Goal: Task Accomplishment & Management: Use online tool/utility

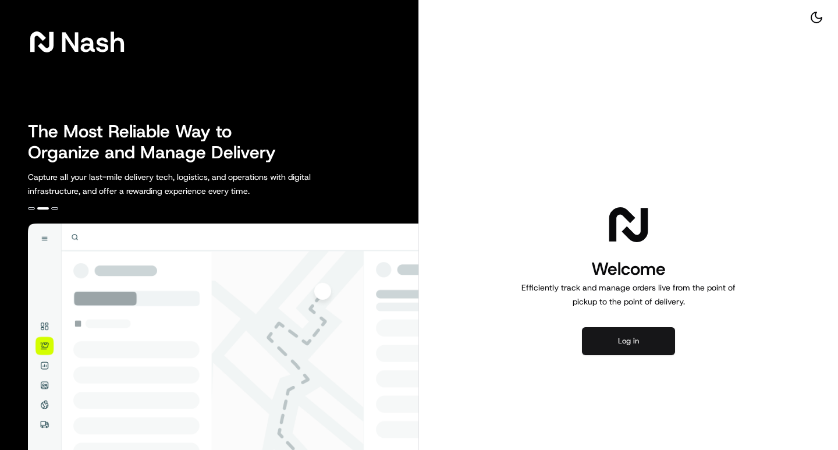
click at [617, 342] on button "Log in" at bounding box center [628, 341] width 93 height 28
